Goal: Task Accomplishment & Management: Manage account settings

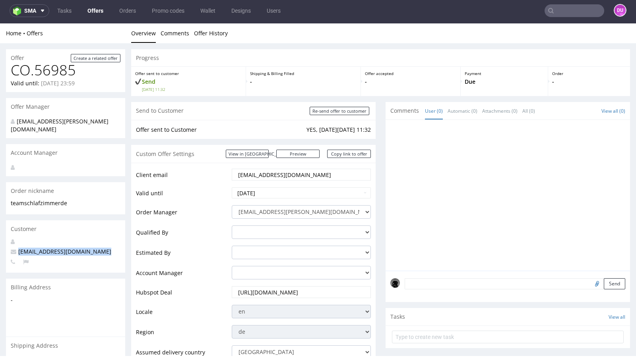
click at [100, 12] on link "Offers" at bounding box center [95, 10] width 25 height 13
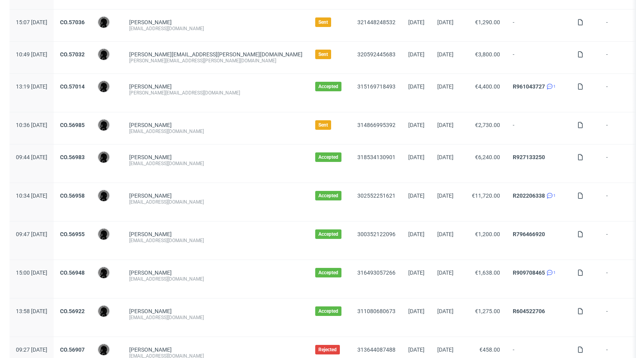
scroll to position [400, 0]
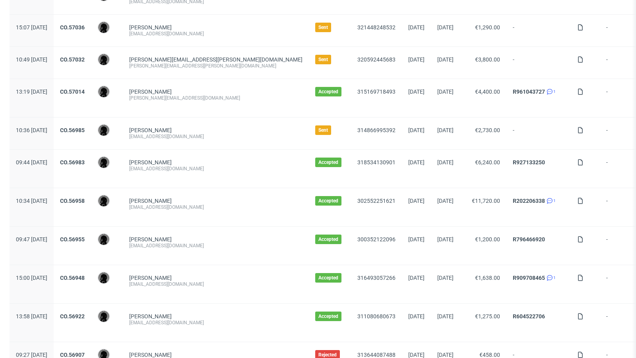
click at [186, 67] on div "[PERSON_NAME][EMAIL_ADDRESS][PERSON_NAME][DOMAIN_NAME] [PERSON_NAME][DOMAIN_NAM…" at bounding box center [216, 63] width 186 height 32
click at [180, 64] on div "[PERSON_NAME][EMAIL_ADDRESS][PERSON_NAME][DOMAIN_NAME]" at bounding box center [215, 66] width 173 height 6
copy div "[PERSON_NAME][EMAIL_ADDRESS][PERSON_NAME][DOMAIN_NAME]"
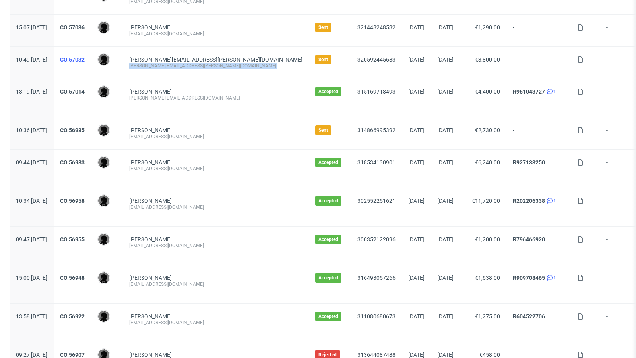
click at [85, 56] on link "CO.57032" at bounding box center [72, 59] width 25 height 6
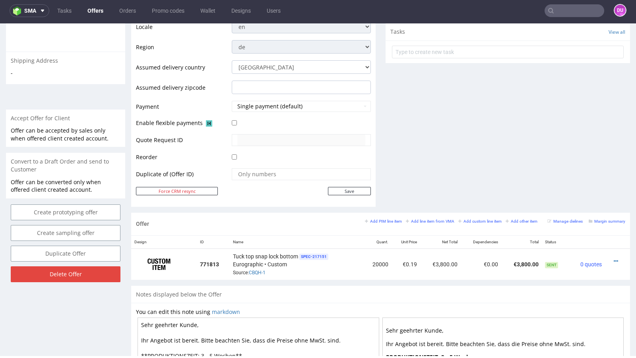
scroll to position [289, 0]
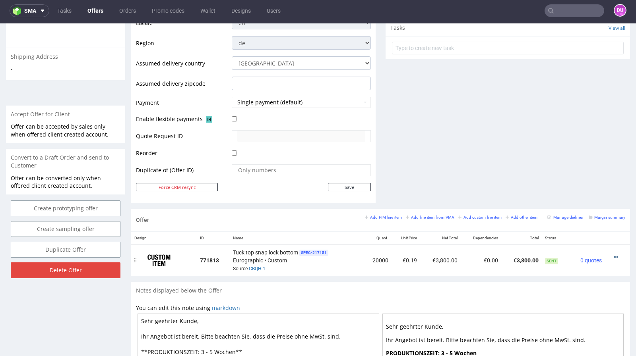
click at [613, 255] on icon at bounding box center [615, 258] width 4 height 6
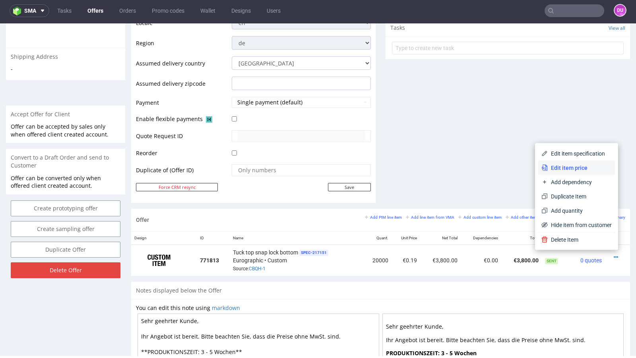
click at [564, 167] on span "Edit item price" at bounding box center [579, 168] width 64 height 8
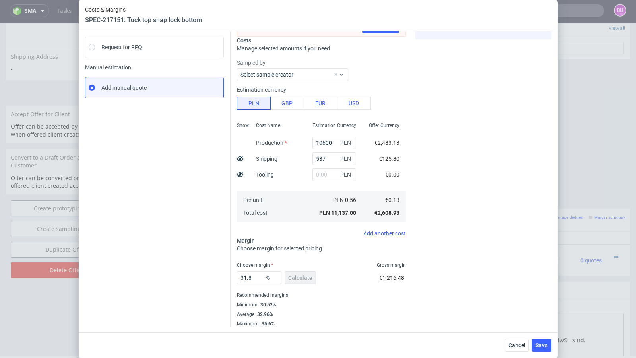
scroll to position [0, 0]
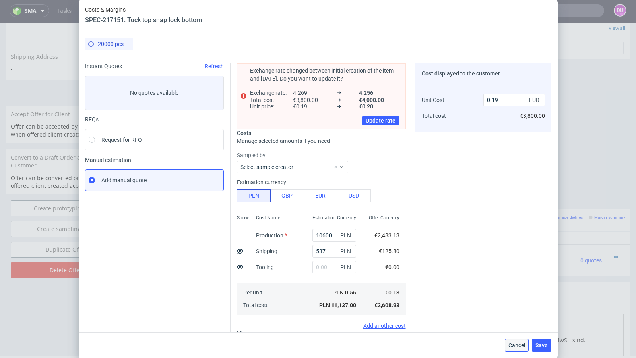
click at [509, 350] on button "Cancel" at bounding box center [516, 345] width 24 height 13
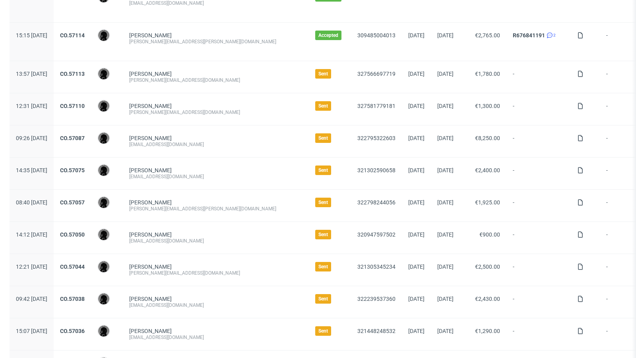
scroll to position [99, 0]
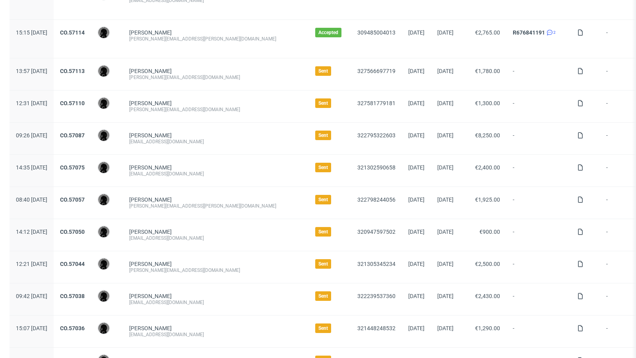
click at [181, 108] on div "[PERSON_NAME][EMAIL_ADDRESS][DOMAIN_NAME]" at bounding box center [215, 109] width 173 height 6
copy div "[PERSON_NAME][EMAIL_ADDRESS][DOMAIN_NAME]"
click at [209, 147] on div "[PERSON_NAME] [EMAIL_ADDRESS][DOMAIN_NAME]" at bounding box center [216, 139] width 186 height 32
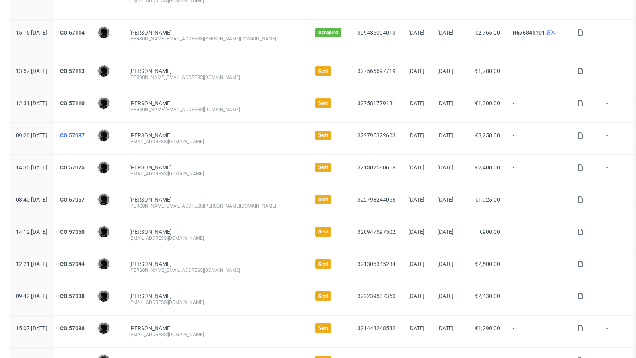
click at [85, 132] on link "CO.57087" at bounding box center [72, 135] width 25 height 6
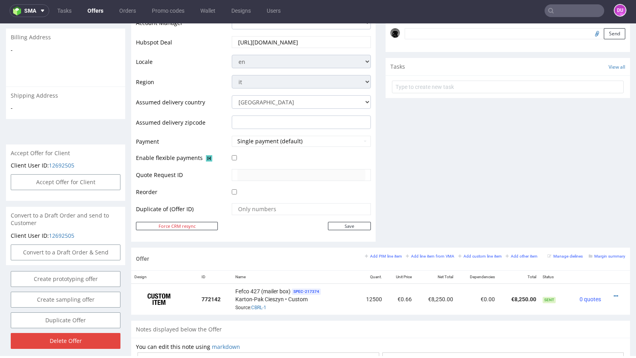
scroll to position [266, 0]
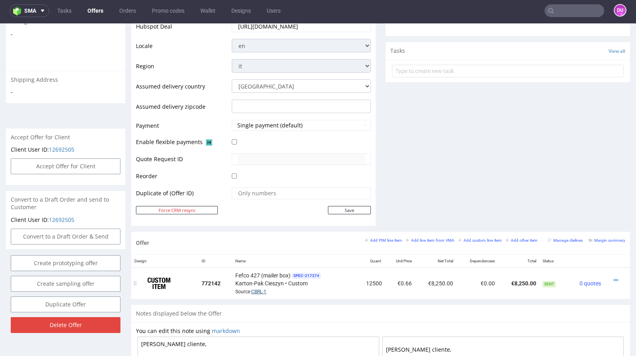
click at [256, 289] on link "CBRL-1" at bounding box center [258, 292] width 15 height 6
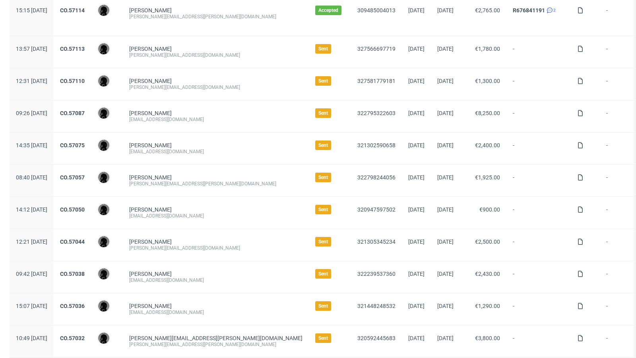
scroll to position [122, 0]
click at [164, 180] on div "[PERSON_NAME][EMAIL_ADDRESS][PERSON_NAME][DOMAIN_NAME]" at bounding box center [215, 183] width 173 height 6
copy div "[PERSON_NAME][EMAIL_ADDRESS][PERSON_NAME][DOMAIN_NAME]"
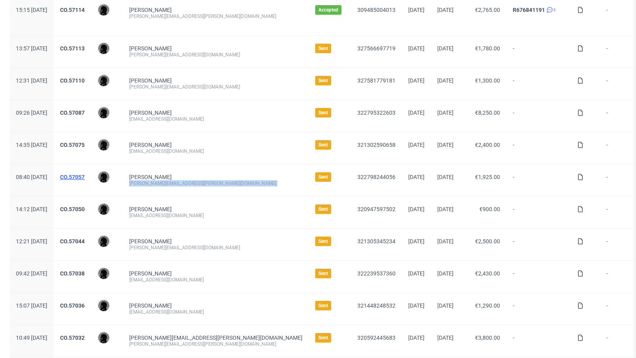
click at [85, 174] on link "CO.57057" at bounding box center [72, 177] width 25 height 6
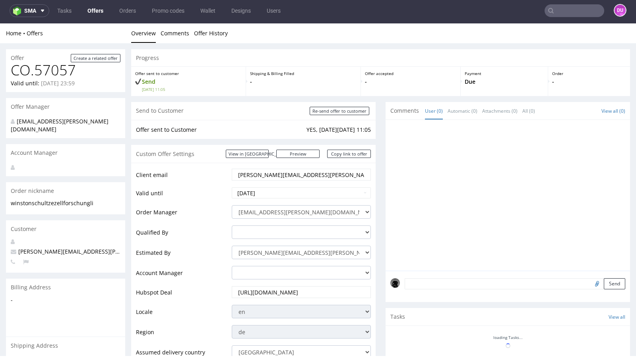
scroll to position [290, 0]
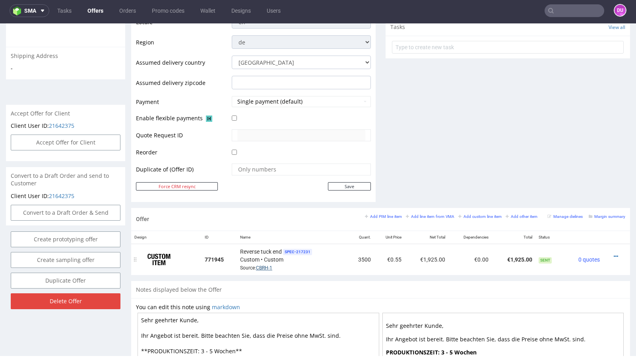
click at [258, 265] on link "CBRH-1" at bounding box center [264, 268] width 16 height 6
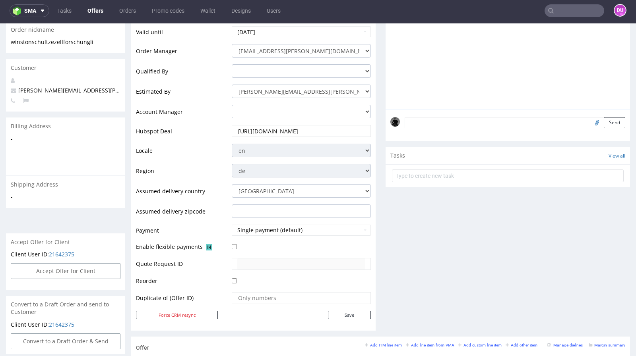
scroll to position [67, 0]
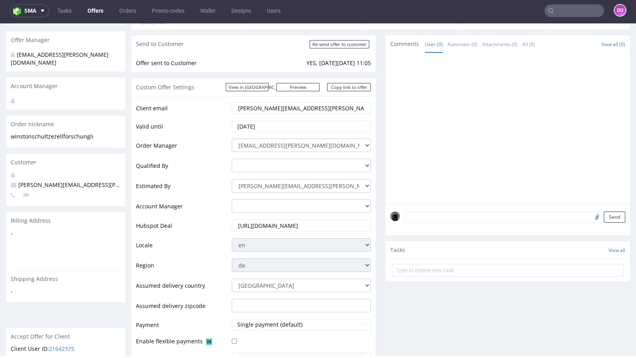
click at [95, 12] on link "Offers" at bounding box center [95, 10] width 25 height 13
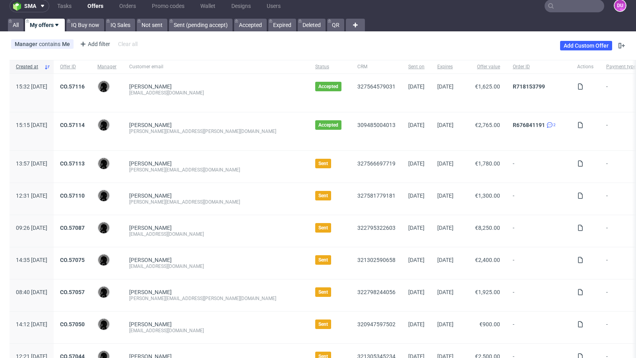
scroll to position [815, 0]
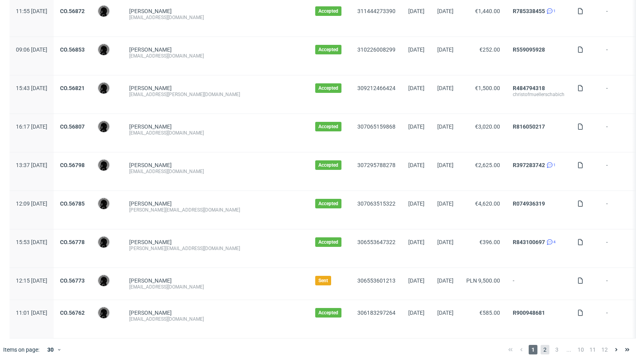
click at [540, 345] on span "2" at bounding box center [544, 350] width 9 height 10
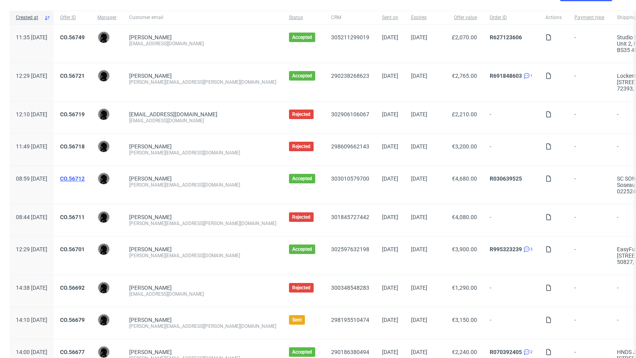
click at [85, 176] on link "CO.56712" at bounding box center [72, 179] width 25 height 6
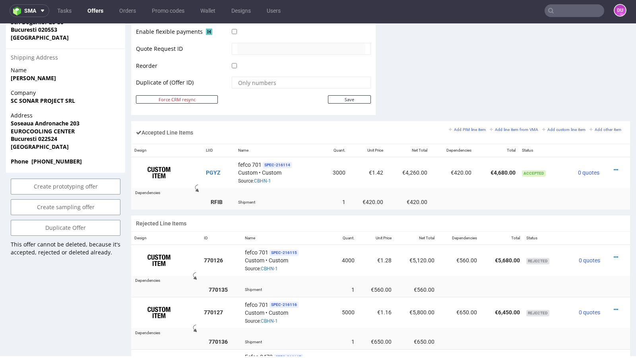
scroll to position [399, 0]
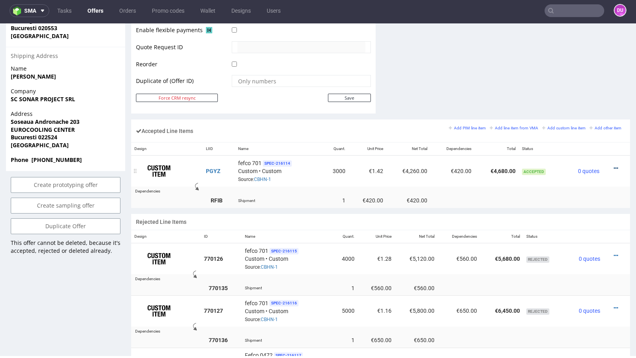
click at [613, 166] on icon at bounding box center [615, 169] width 4 height 6
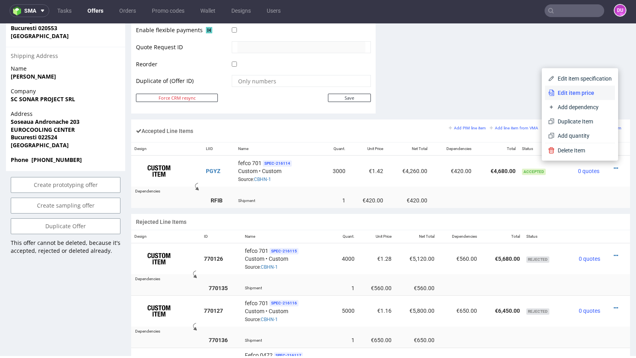
click at [566, 99] on li "Edit item price" at bounding box center [580, 93] width 70 height 14
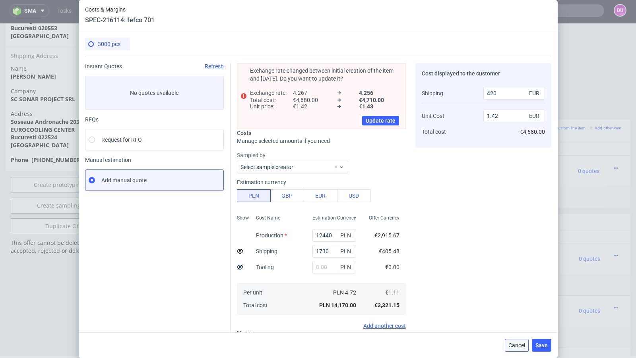
click at [516, 350] on button "Cancel" at bounding box center [516, 345] width 24 height 13
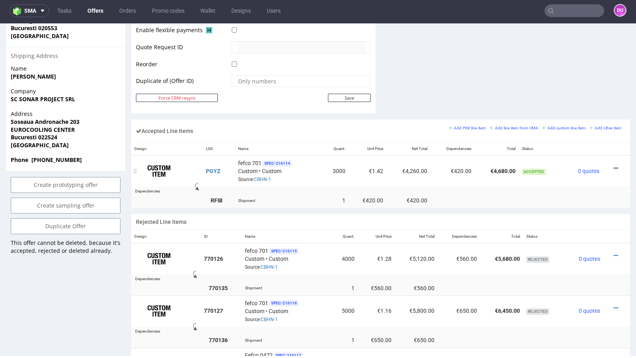
click at [613, 166] on icon at bounding box center [615, 169] width 4 height 6
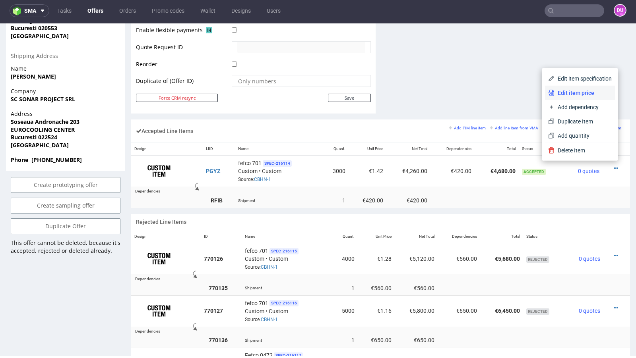
click at [562, 95] on span "Edit item price" at bounding box center [582, 93] width 57 height 8
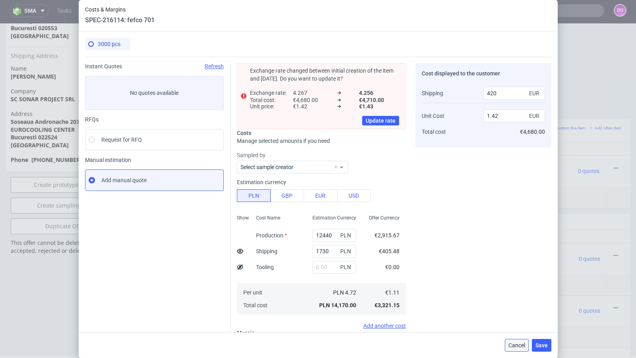
click at [511, 339] on button "Cancel" at bounding box center [516, 345] width 24 height 13
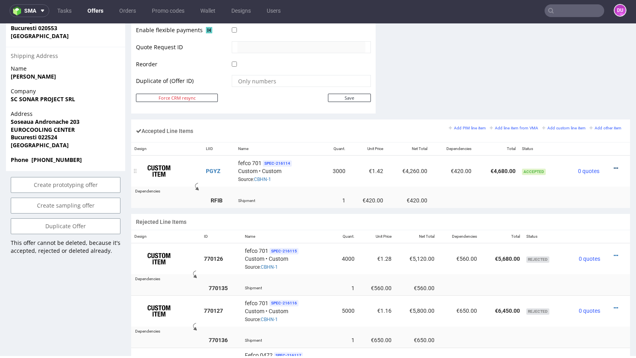
click at [613, 166] on icon at bounding box center [615, 169] width 4 height 6
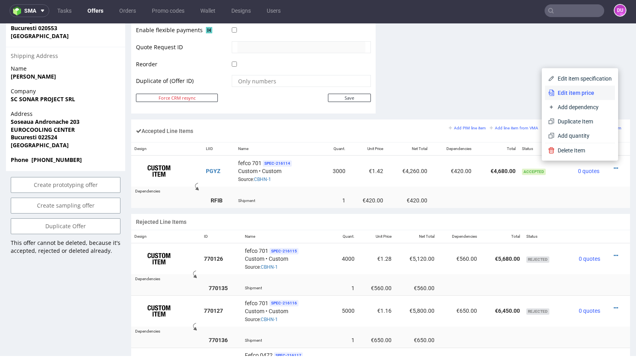
click at [573, 97] on li "Edit item price" at bounding box center [580, 93] width 70 height 14
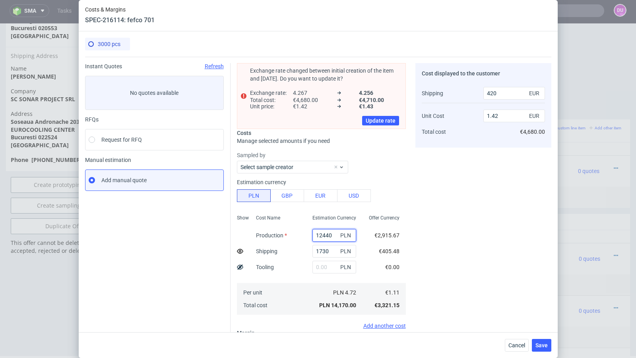
click at [325, 236] on input "12440" at bounding box center [334, 235] width 44 height 13
paste input "0190.0"
type input "10190"
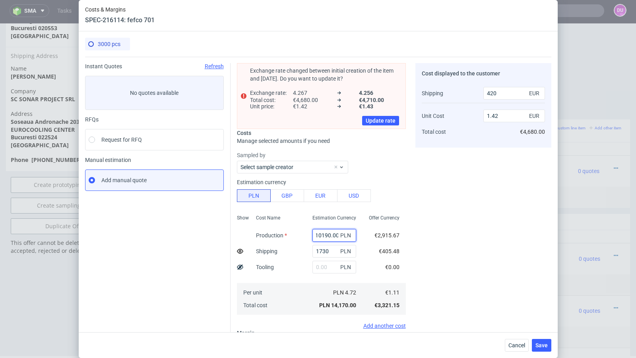
type input "1.18"
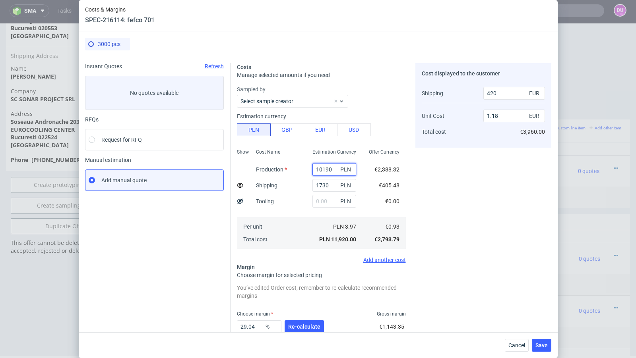
scroll to position [0, 0]
type input "10190"
click at [516, 341] on button "Cancel" at bounding box center [516, 345] width 24 height 13
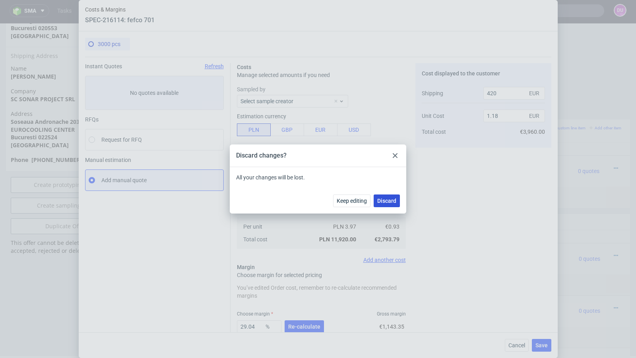
click at [389, 204] on button "Discard" at bounding box center [386, 201] width 26 height 13
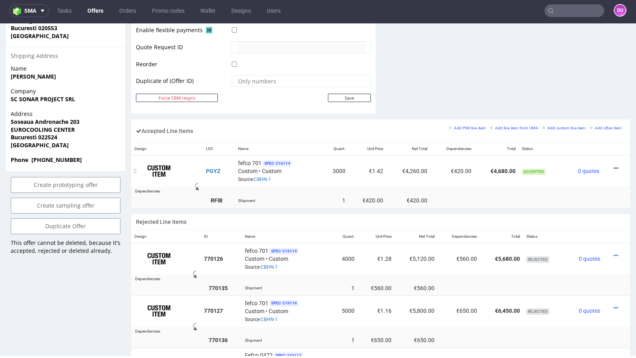
click at [613, 166] on icon at bounding box center [615, 169] width 4 height 6
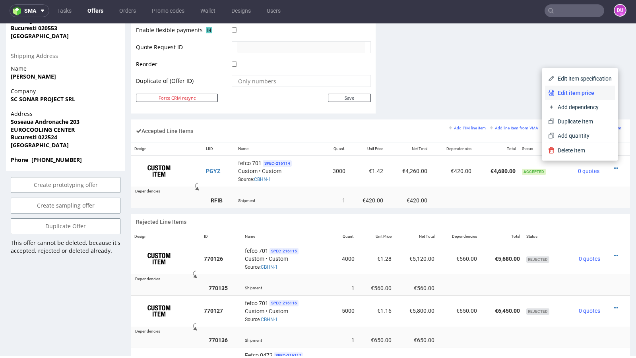
click at [568, 96] on span "Edit item price" at bounding box center [582, 93] width 57 height 8
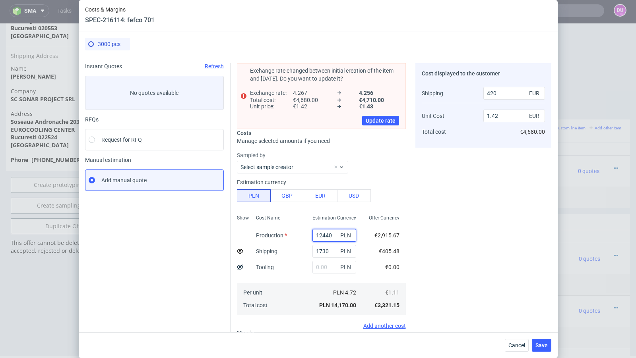
click at [326, 234] on input "12440" at bounding box center [334, 235] width 44 height 13
paste input "0190.0"
type input "10190"
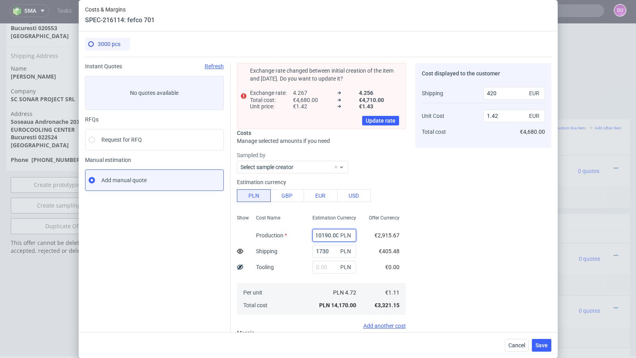
type input "1.18"
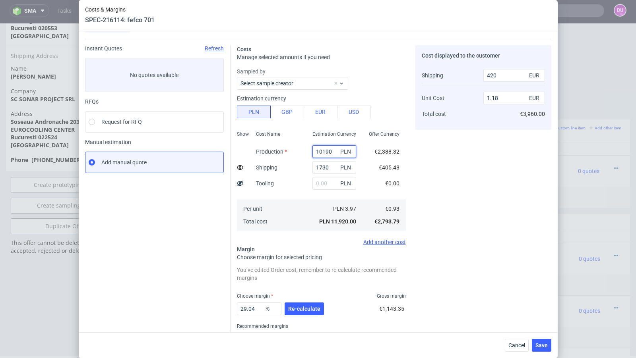
scroll to position [33, 0]
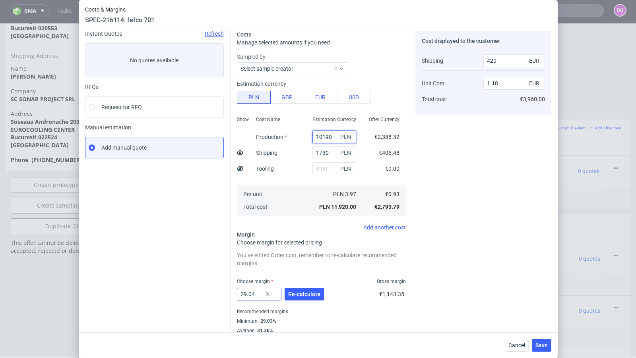
type input "10190"
drag, startPoint x: 259, startPoint y: 297, endPoint x: 215, endPoint y: 294, distance: 44.2
click at [215, 294] on div "Instant Quotes Refresh No quotes available RFQs Request for RFQ Manual estimati…" at bounding box center [318, 183] width 466 height 319
type input "35"
type input "1.3"
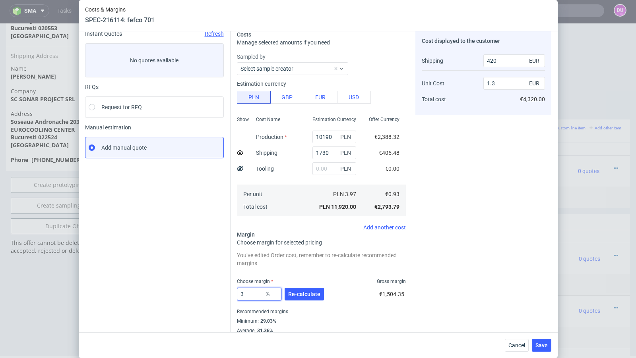
type input "39"
type input "1.39"
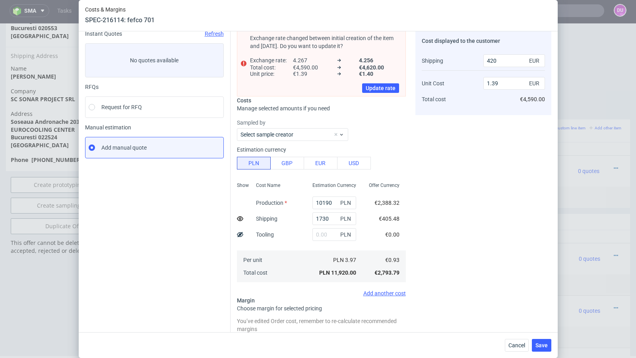
click at [201, 253] on div "Instant Quotes Refresh No quotes available RFQs Request for RFQ Manual estimati…" at bounding box center [157, 220] width 145 height 379
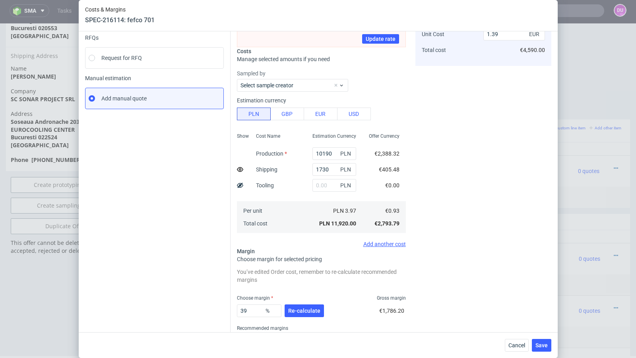
scroll to position [81, 0]
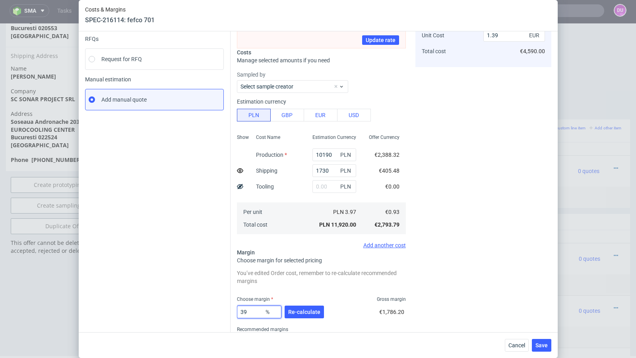
drag, startPoint x: 251, startPoint y: 314, endPoint x: 200, endPoint y: 311, distance: 51.3
click at [200, 311] on div "Instant Quotes Refresh No quotes available RFQs Request for RFQ Manual estimati…" at bounding box center [318, 168] width 466 height 385
type input "40"
type input "1.42"
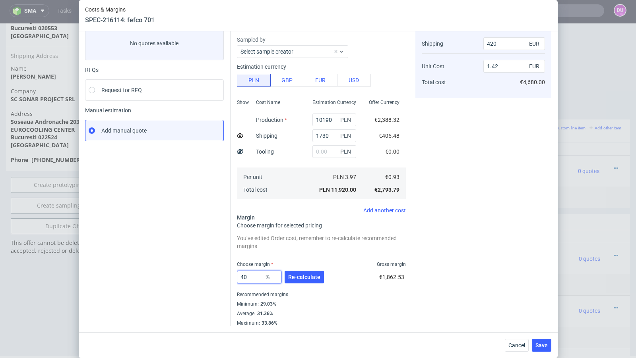
type input "40"
click at [177, 297] on div "Instant Quotes Refresh No quotes available RFQs Request for RFQ Manual estimati…" at bounding box center [157, 170] width 145 height 313
click at [252, 278] on input "40" at bounding box center [259, 277] width 44 height 13
click at [509, 346] on span "Cancel" at bounding box center [516, 346] width 17 height 6
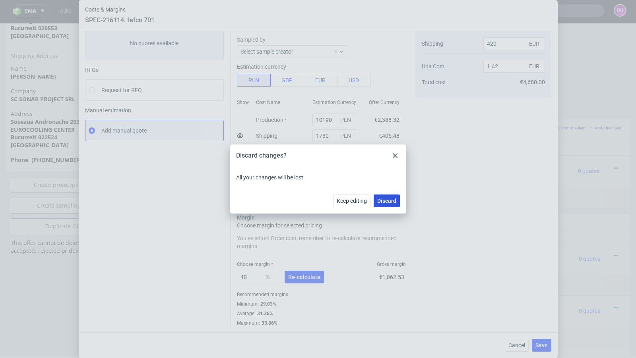
click at [384, 199] on span "Discard" at bounding box center [386, 201] width 19 height 6
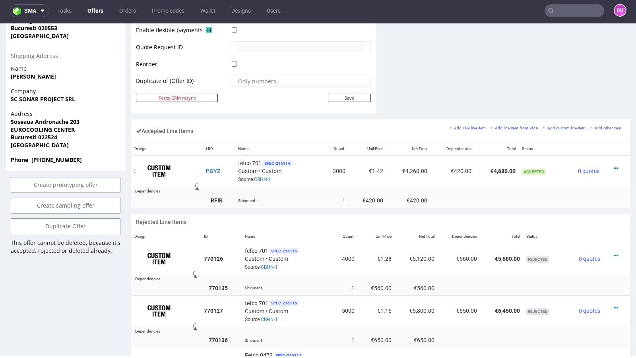
click at [613, 166] on icon at bounding box center [615, 169] width 4 height 6
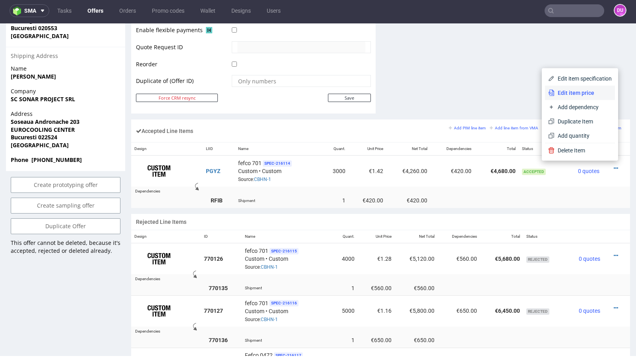
click at [573, 93] on span "Edit item price" at bounding box center [582, 93] width 57 height 8
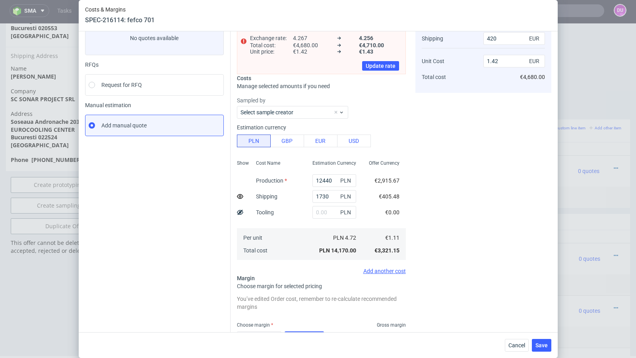
scroll to position [58, 0]
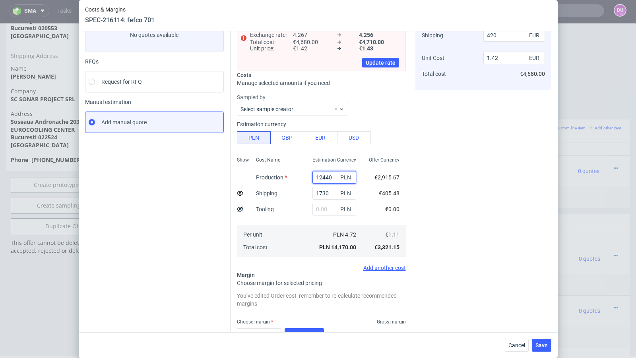
click at [326, 176] on input "12440" at bounding box center [334, 177] width 44 height 13
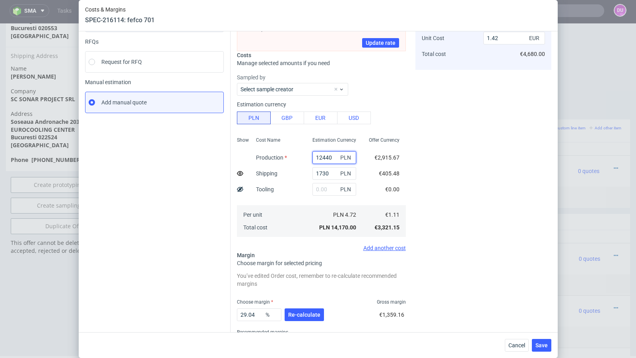
scroll to position [80, 0]
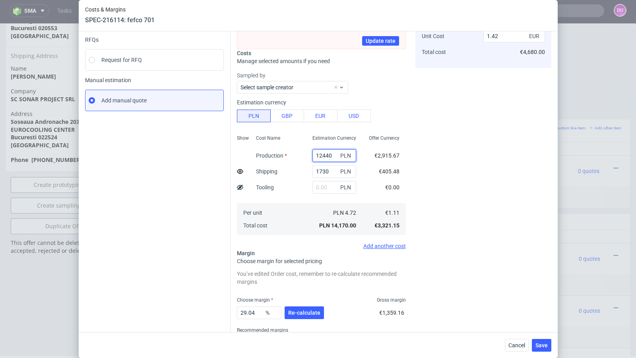
paste input "0190.0"
type input "10190"
type input "1.18"
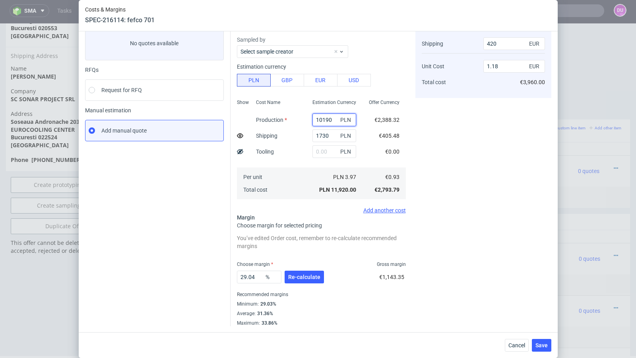
scroll to position [49, 0]
type input "10190"
drag, startPoint x: 256, startPoint y: 279, endPoint x: 203, endPoint y: 278, distance: 53.3
click at [203, 278] on div "Instant Quotes Refresh No quotes available RFQs Request for RFQ Manual estimati…" at bounding box center [318, 167] width 466 height 319
type input "40"
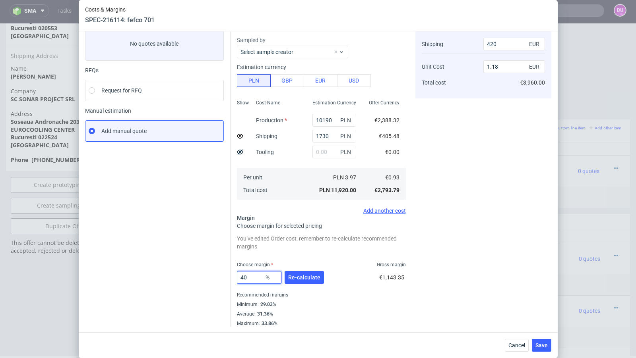
type input "1.42"
type input "40"
click at [513, 345] on span "Cancel" at bounding box center [516, 346] width 17 height 6
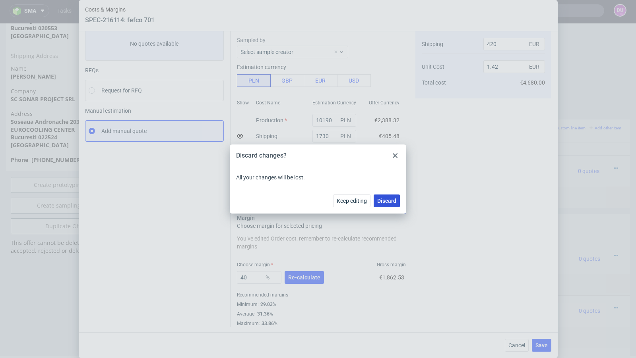
click at [391, 202] on span "Discard" at bounding box center [386, 201] width 19 height 6
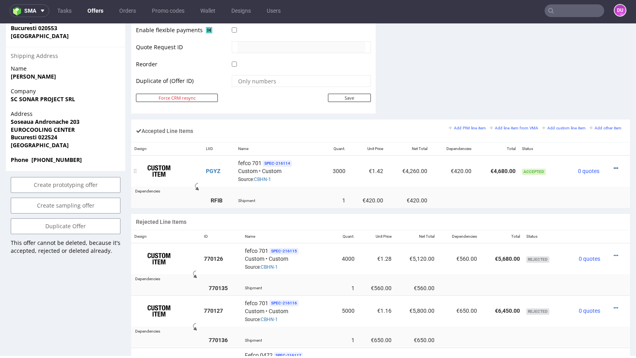
click at [613, 166] on icon at bounding box center [615, 169] width 4 height 6
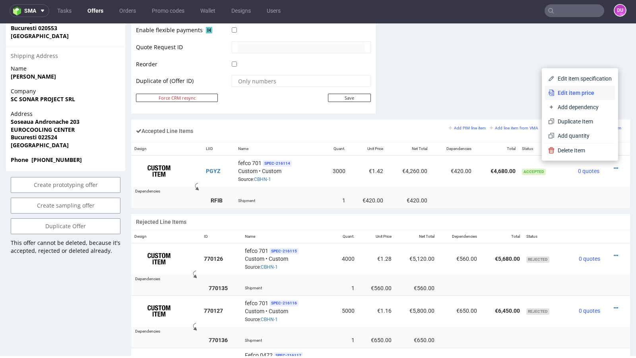
click at [560, 87] on li "Edit item price" at bounding box center [580, 93] width 70 height 14
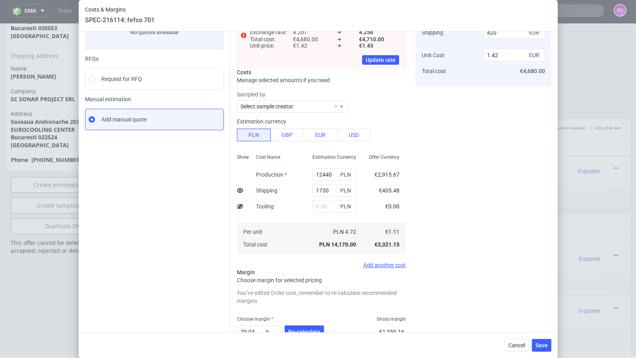
scroll to position [54, 0]
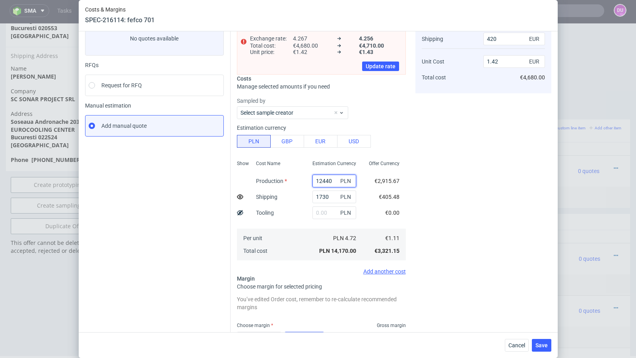
click at [325, 182] on input "12440" at bounding box center [334, 181] width 44 height 13
paste input "0190.0"
type input "10190"
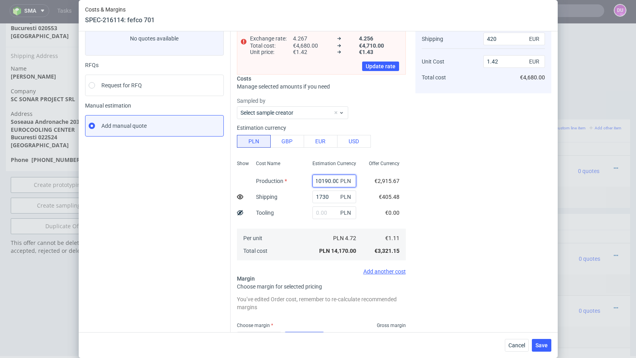
type input "1.18"
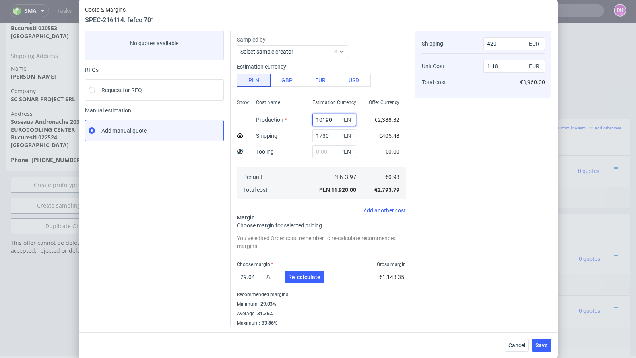
scroll to position [49, 0]
type input "10190"
click at [301, 275] on span "Re-calculate" at bounding box center [304, 278] width 32 height 6
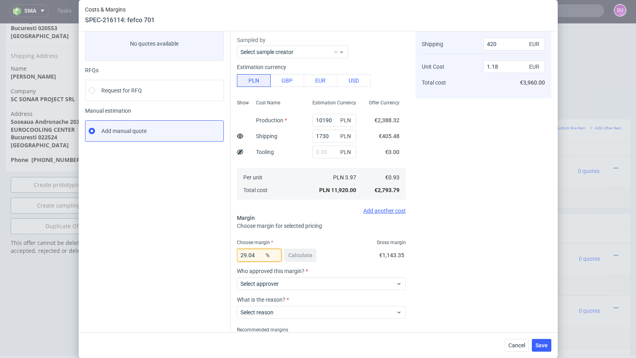
drag, startPoint x: 259, startPoint y: 257, endPoint x: 203, endPoint y: 250, distance: 55.7
click at [203, 250] on div "Instant Quotes Refresh No quotes available RFQs Request for RFQ Manual estimati…" at bounding box center [318, 185] width 466 height 354
type input "40"
type input "1.42"
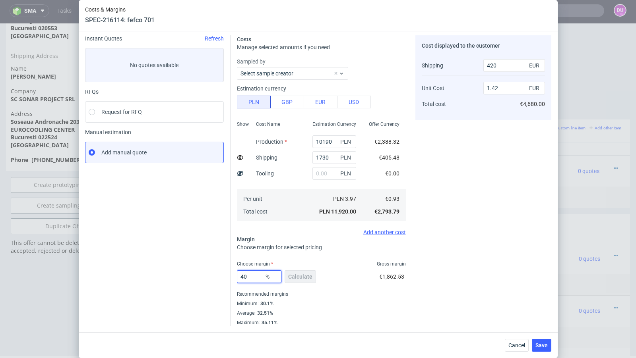
scroll to position [27, 0]
click at [151, 251] on div "Instant Quotes Refresh No quotes available RFQs Request for RFQ Manual estimati…" at bounding box center [157, 181] width 145 height 291
click at [253, 274] on input "40" at bounding box center [259, 277] width 44 height 13
type input "41"
type input "1.44"
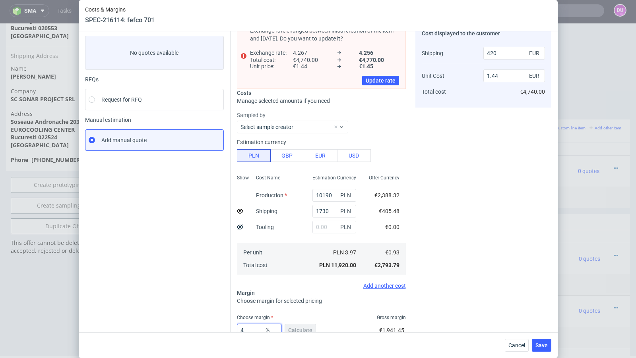
type input "40"
type input "1.42"
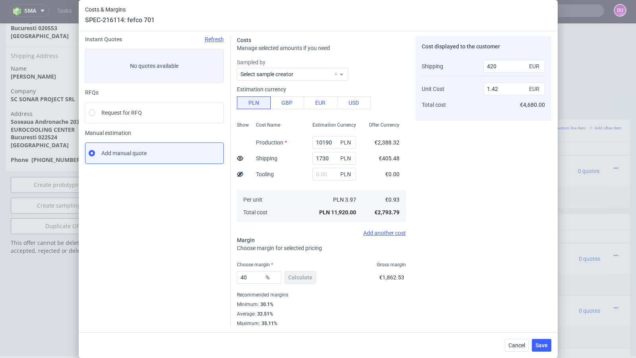
click at [174, 250] on div "Instant Quotes Refresh No quotes available RFQs Request for RFQ Manual estimati…" at bounding box center [157, 181] width 145 height 291
click at [257, 279] on input "40" at bounding box center [259, 277] width 44 height 13
type input "40.4"
type input "1.43"
type input "40.3"
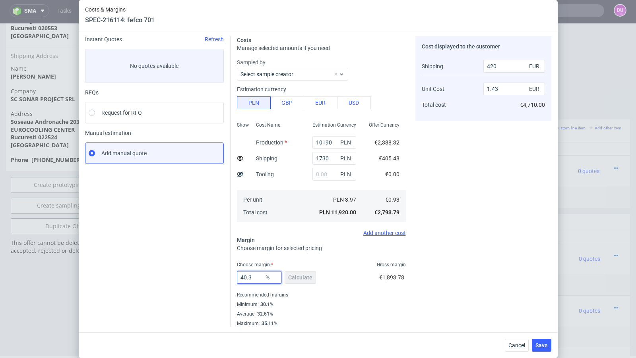
type input "1.42"
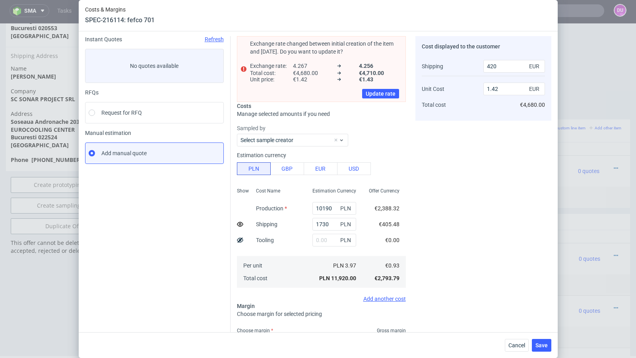
type input "40.33"
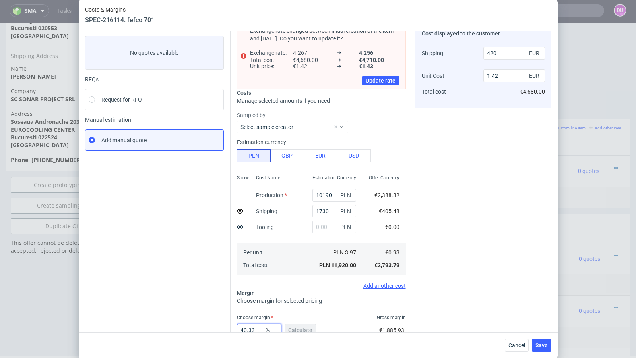
type input "1.43"
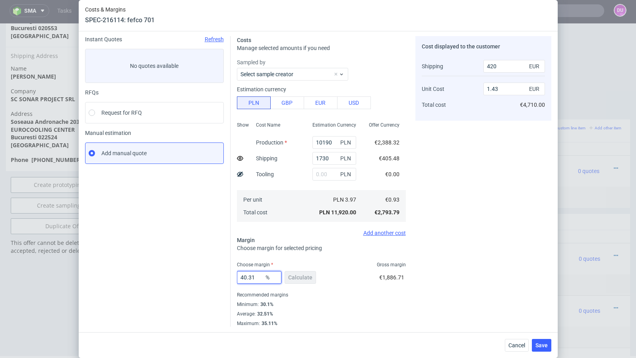
type input "40.3"
type input "1.42"
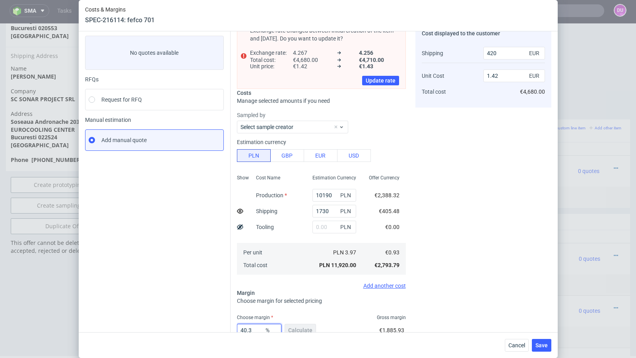
type input "40.3"
click at [170, 220] on div "Instant Quotes Refresh No quotes available RFQs Request for RFQ Manual estimati…" at bounding box center [157, 201] width 145 height 357
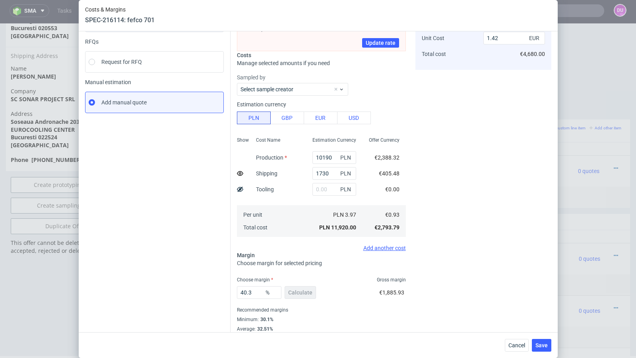
scroll to position [73, 0]
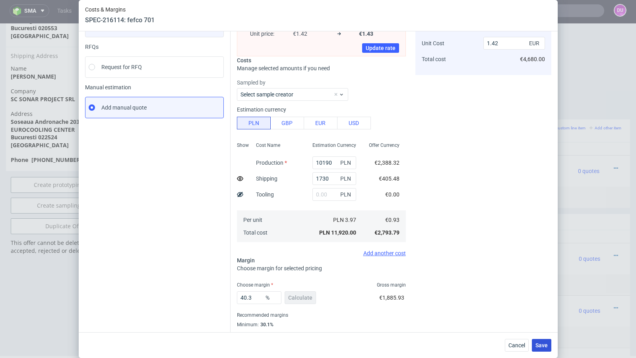
click at [543, 344] on span "Save" at bounding box center [541, 346] width 12 height 6
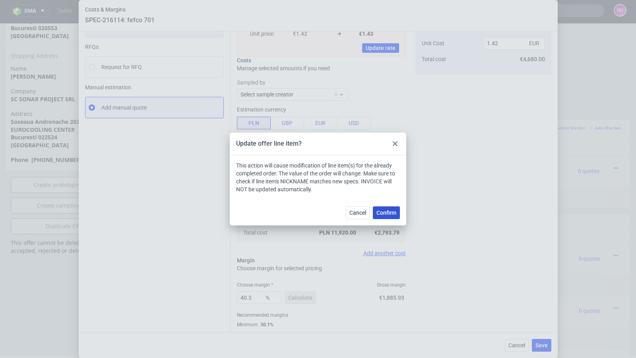
click at [390, 211] on span "Confirm" at bounding box center [386, 213] width 20 height 6
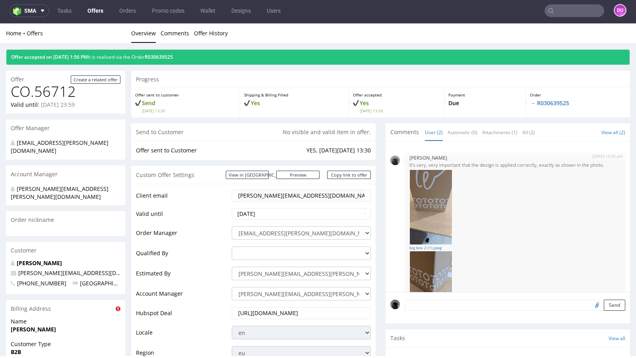
scroll to position [75, 0]
